Goal: Browse casually

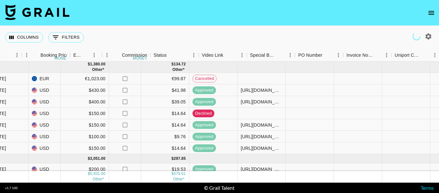
scroll to position [0, 409]
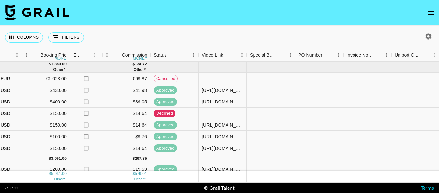
click at [283, 160] on div at bounding box center [271, 158] width 48 height 9
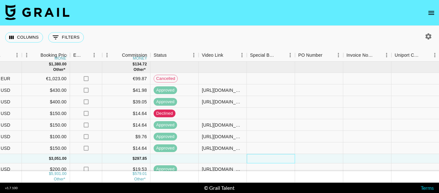
click at [283, 160] on div at bounding box center [271, 158] width 48 height 9
click at [278, 158] on div at bounding box center [271, 158] width 48 height 9
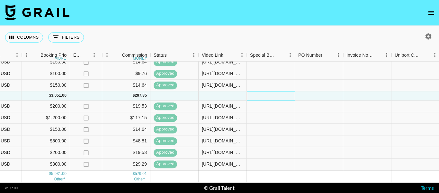
scroll to position [64, 409]
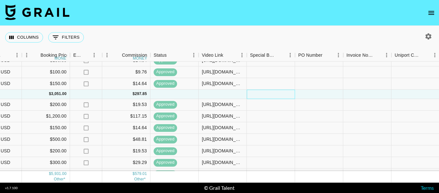
click at [269, 94] on div at bounding box center [271, 93] width 48 height 9
click at [286, 83] on div at bounding box center [271, 84] width 48 height 12
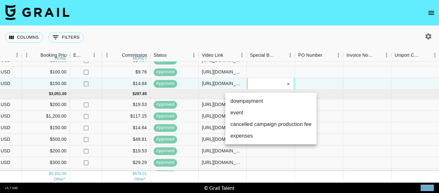
click at [286, 83] on div at bounding box center [219, 96] width 439 height 193
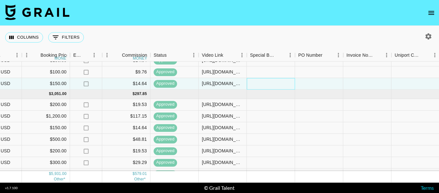
click at [286, 83] on div at bounding box center [271, 84] width 48 height 12
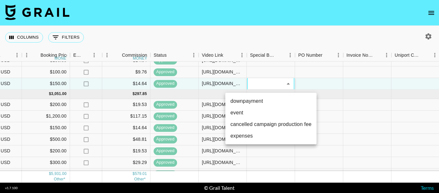
click at [352, 84] on div at bounding box center [219, 96] width 439 height 193
